Goal: Use online tool/utility: Utilize a website feature to perform a specific function

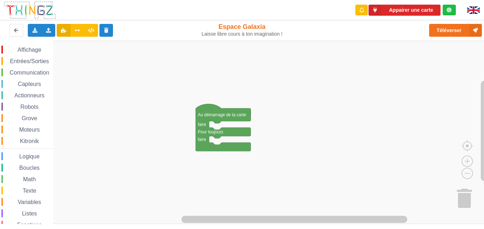
click at [16, 57] on div "Entrées/Sorties" at bounding box center [27, 61] width 52 height 8
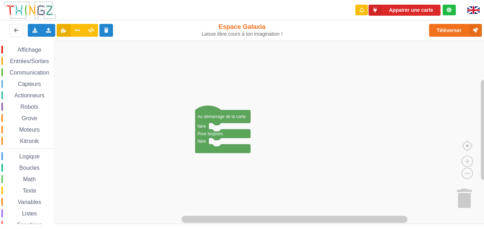
click at [309, 114] on div "Affichage Entrées/Sorties Communication Capteurs Actionneurs Robots Grove Moteu…" at bounding box center [244, 132] width 489 height 183
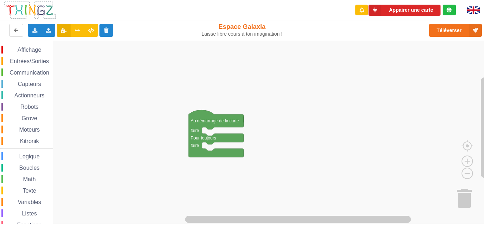
click at [31, 72] on span "Communication" at bounding box center [30, 72] width 42 height 6
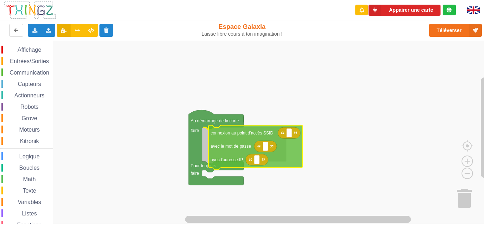
click at [230, 135] on div "Affichage Entrées/Sorties Communication Capteurs Actionneurs Robots Grove Moteu…" at bounding box center [244, 132] width 489 height 183
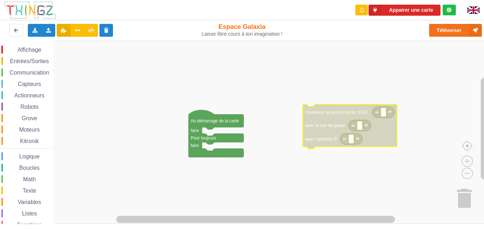
click at [31, 73] on span "Communication" at bounding box center [30, 72] width 42 height 6
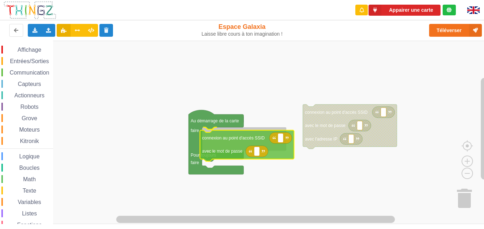
click at [211, 155] on div "Affichage Entrées/Sorties Communication Capteurs Actionneurs Robots Grove Moteu…" at bounding box center [244, 132] width 489 height 183
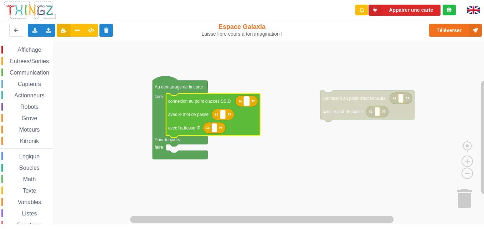
click at [246, 103] on text "Espace de travail de Blocky" at bounding box center [246, 100] width 1 height 5
type input "technoa5"
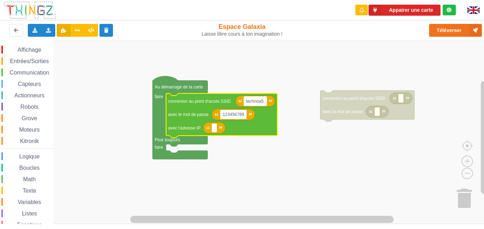
type input "1234567890"
type input "1"
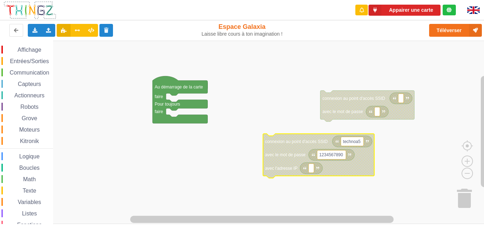
click at [362, 145] on rect "Espace de travail de Blocky" at bounding box center [352, 141] width 23 height 9
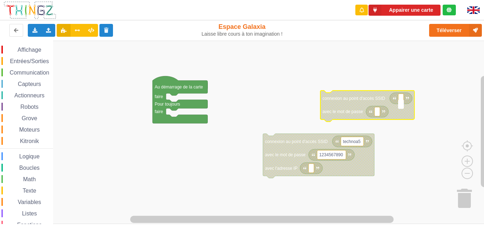
type input "technoa5"
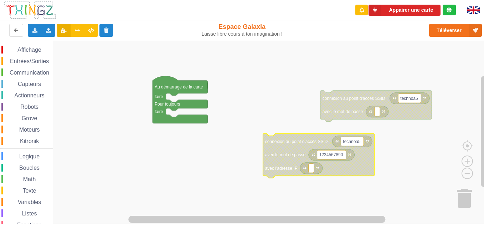
click at [336, 152] on text "1234567890" at bounding box center [331, 154] width 24 height 5
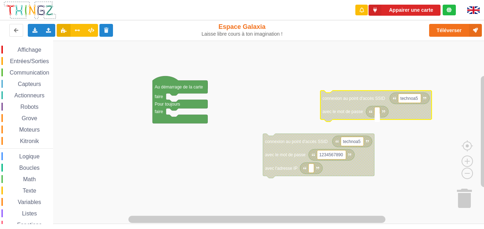
type input "1234567890"
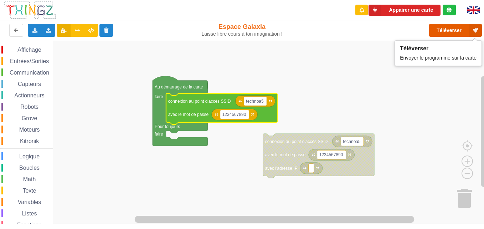
click at [365, 27] on button "Téléverser" at bounding box center [455, 30] width 53 height 13
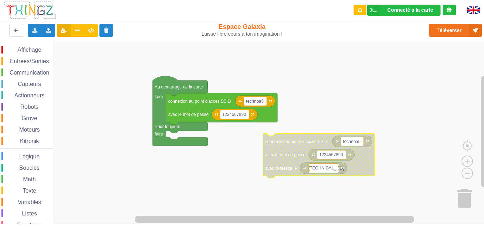
type input "[TECHNICAL_ID]"
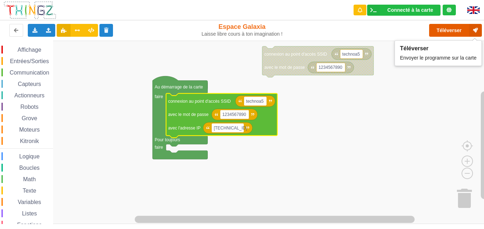
click at [365, 33] on button "Téléverser" at bounding box center [455, 30] width 53 height 13
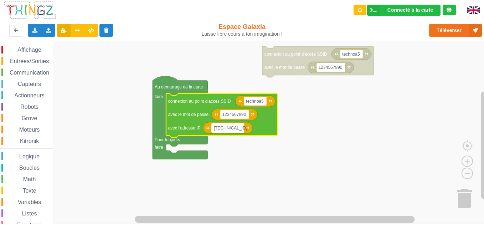
click at [238, 131] on rect "Espace de travail de Blocky" at bounding box center [228, 127] width 32 height 9
type input "&"
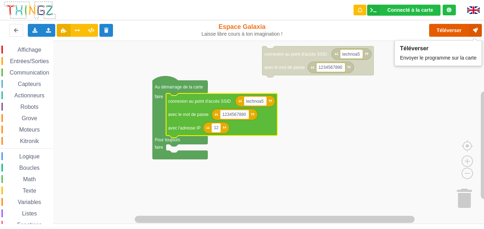
click at [365, 32] on button "Téléverser" at bounding box center [455, 30] width 53 height 13
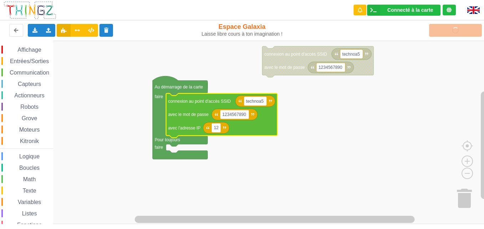
click at [216, 128] on input "12" at bounding box center [216, 127] width 9 height 9
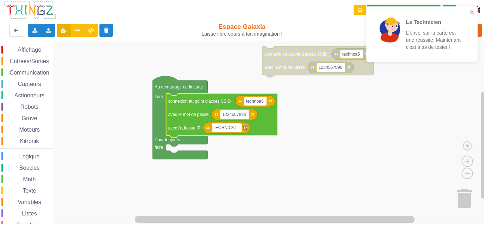
type input "[TECHNICAL_ID]"
click at [365, 35] on p "L'envoi sur la carte est une réussite. Maintenant c'est à toi de tester !" at bounding box center [434, 39] width 56 height 21
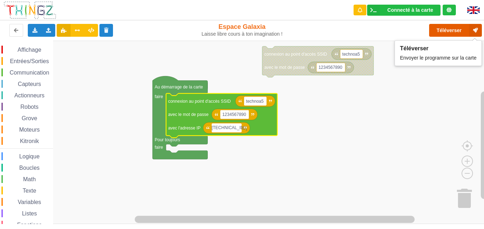
click at [365, 34] on button "Téléverser" at bounding box center [455, 30] width 53 height 13
